Goal: Task Accomplishment & Management: Use online tool/utility

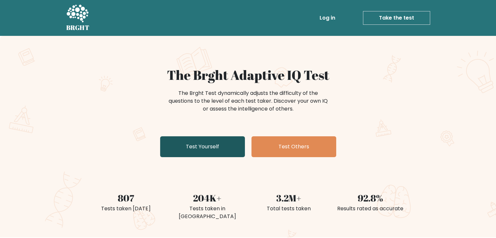
click at [218, 153] on link "Test Yourself" at bounding box center [202, 146] width 85 height 21
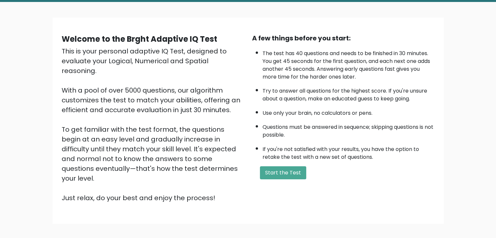
scroll to position [61, 0]
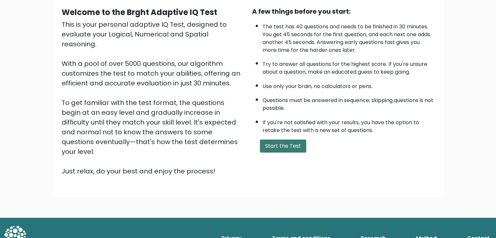
click at [283, 140] on button "Start the Test" at bounding box center [283, 146] width 46 height 13
click at [292, 146] on button "Start the Test" at bounding box center [283, 146] width 46 height 13
